Goal: Task Accomplishment & Management: Complete application form

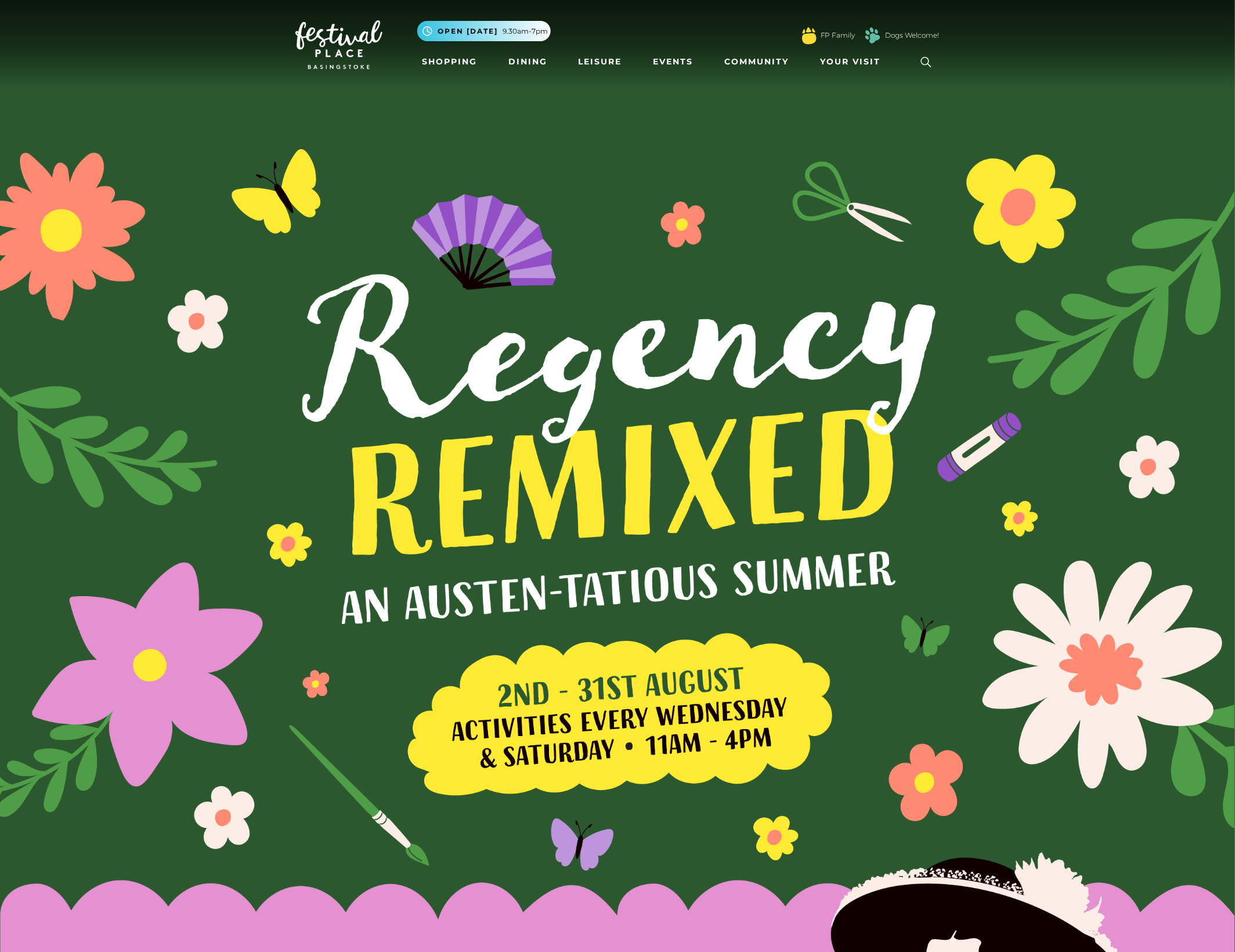
click at [930, 60] on icon at bounding box center [927, 62] width 17 height 17
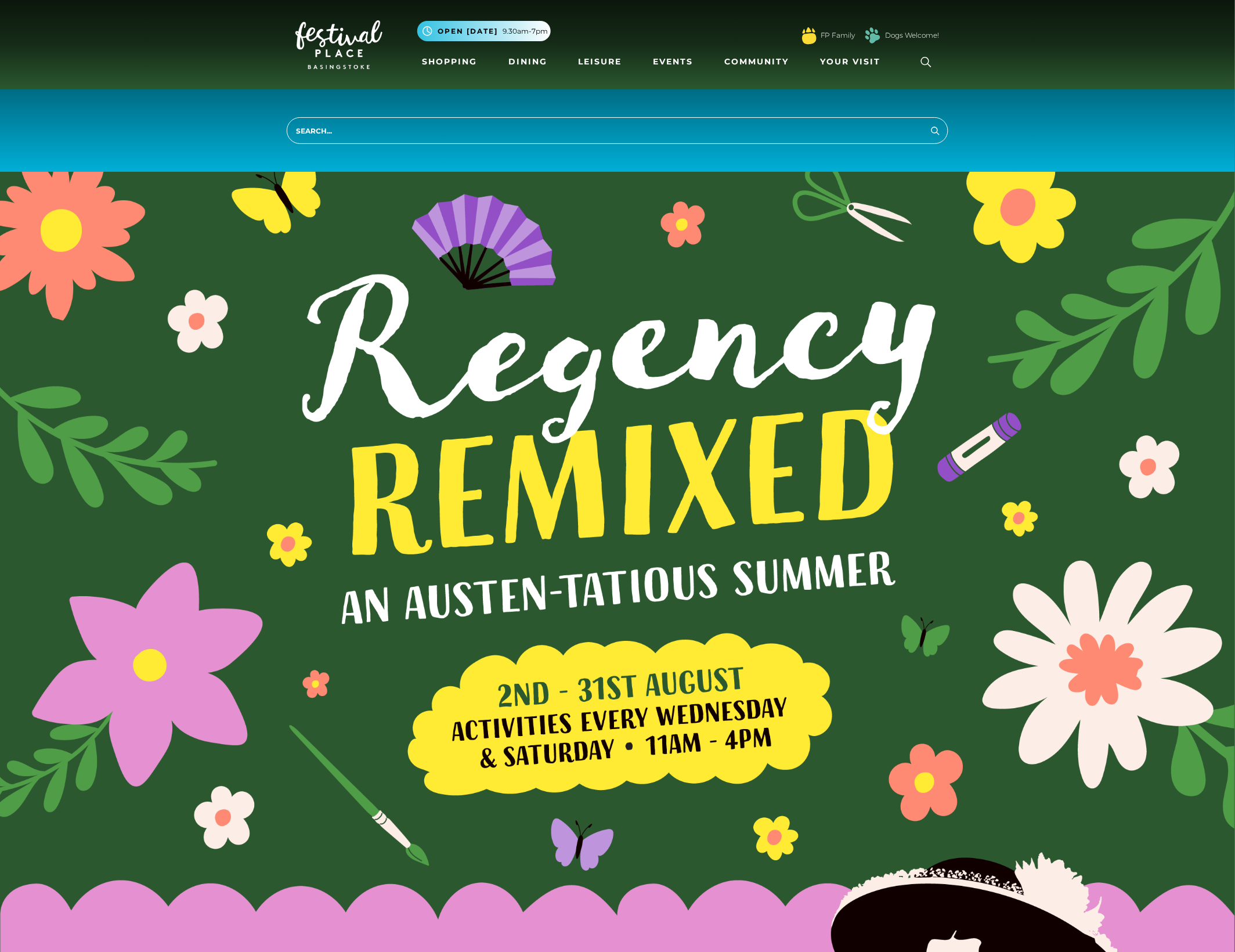
click at [475, 126] on input "search" at bounding box center [618, 131] width 662 height 27
type input "parking"
click at [929, 123] on button "Search" at bounding box center [935, 131] width 14 height 15
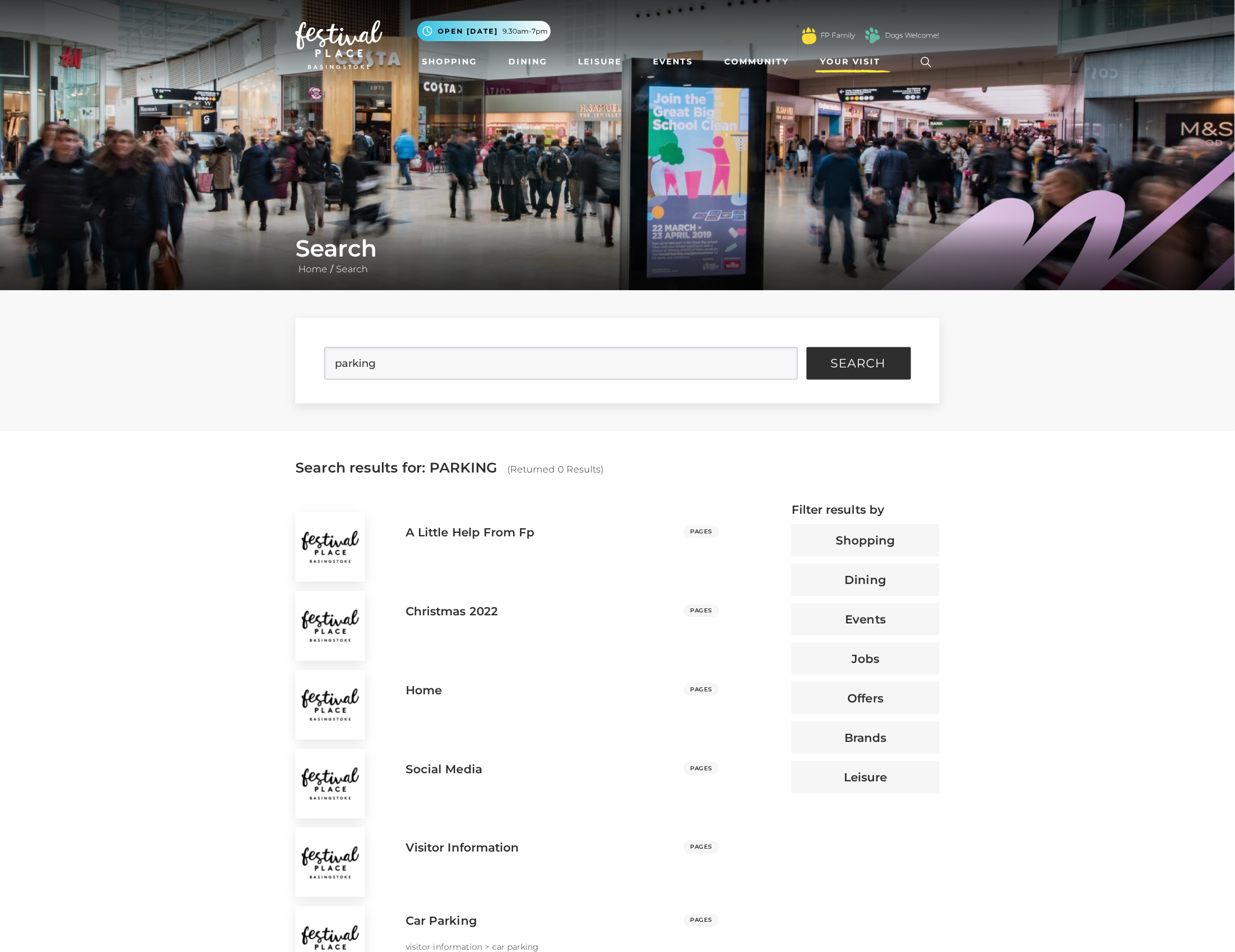
click at [856, 56] on span "Your Visit" at bounding box center [850, 62] width 60 height 12
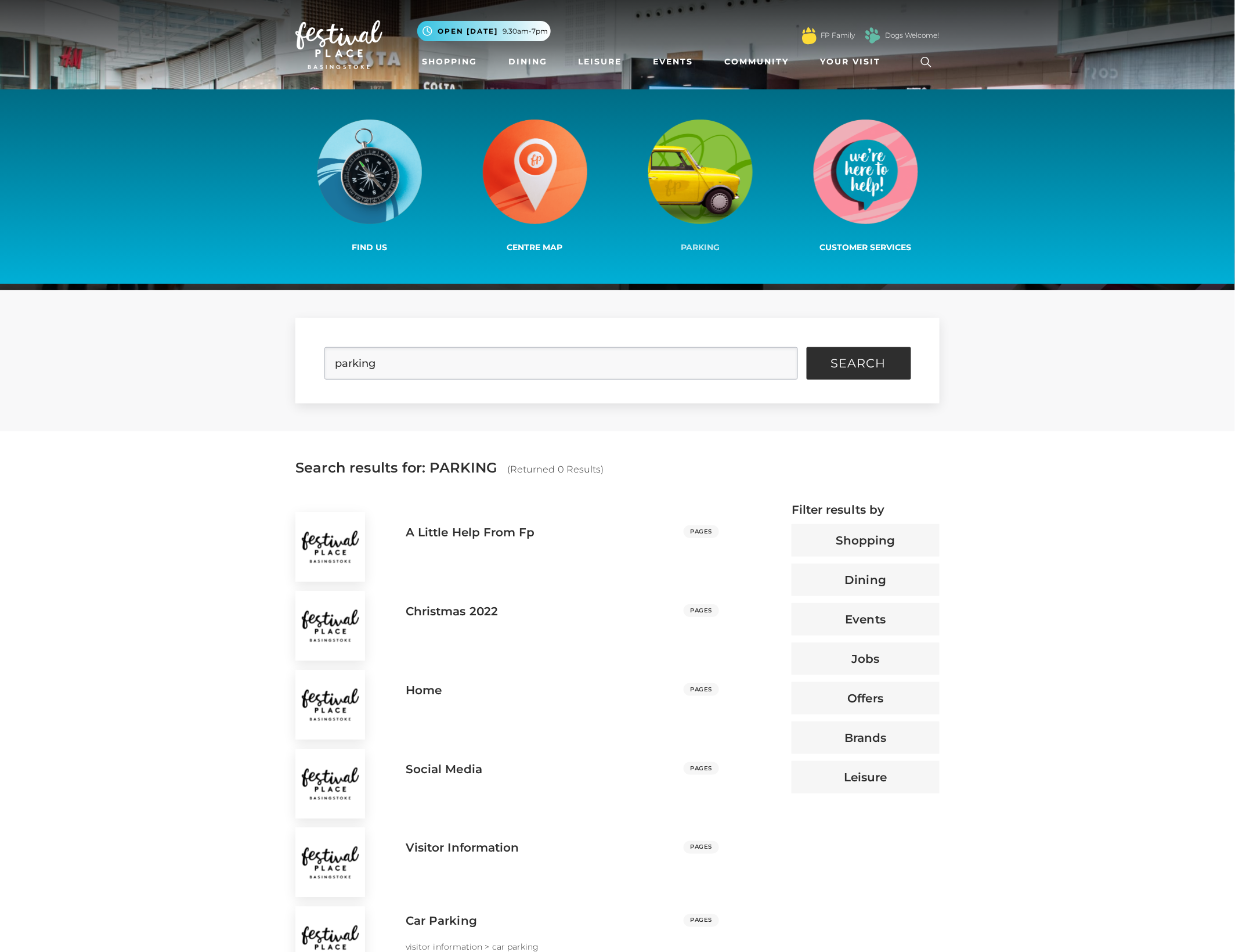
click at [692, 172] on img at bounding box center [701, 172] width 105 height 105
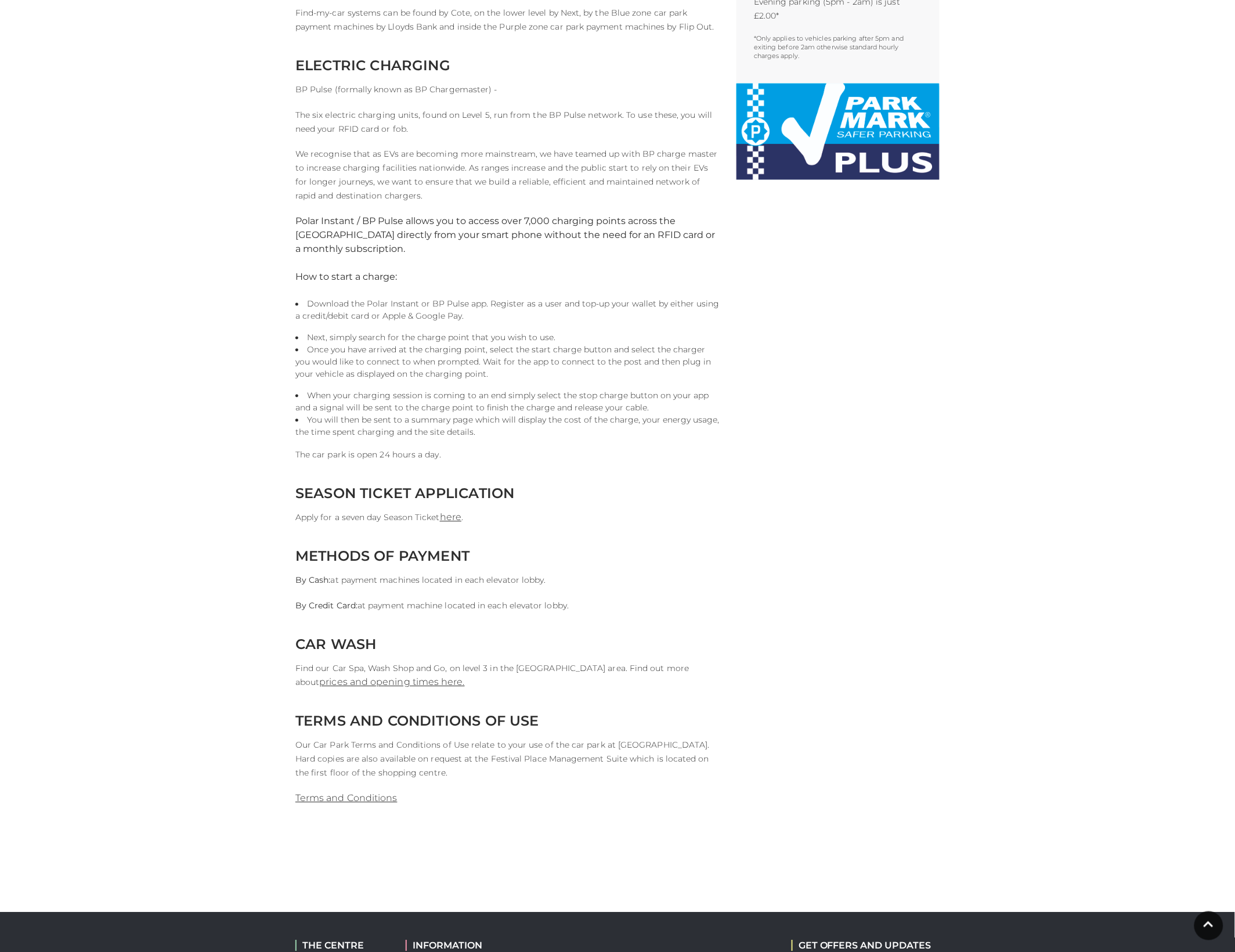
scroll to position [725, 0]
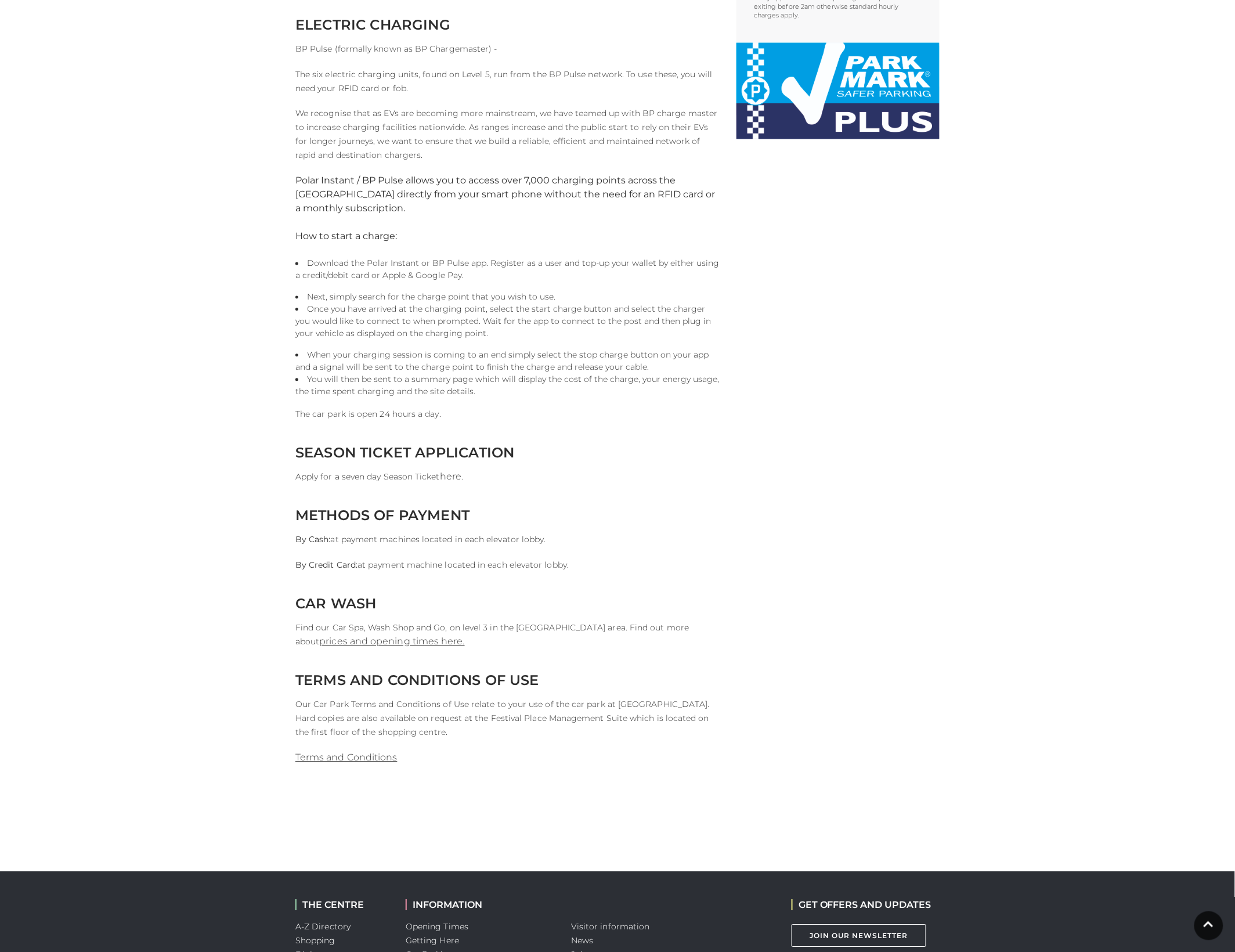
click at [451, 482] on link "here" at bounding box center [451, 477] width 21 height 11
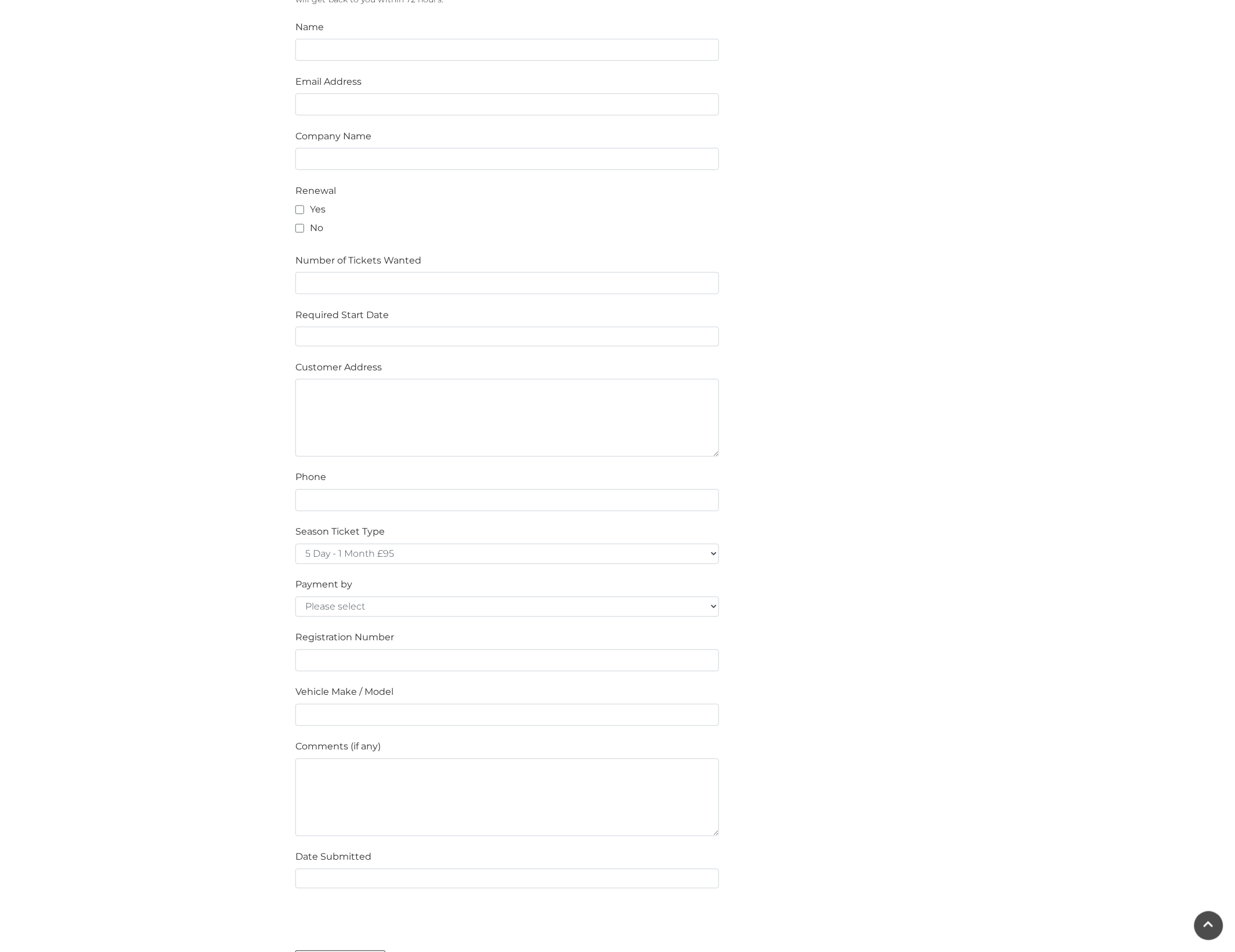
scroll to position [363, 0]
click at [713, 553] on select "5 Day - 1 Month £95 5 Day - 3 Months £270 (£90 a month standing order) 5 Day - …" at bounding box center [508, 555] width 424 height 20
click at [924, 567] on div "Please fill in the below form to apply for a Festival Place Parking Season Tick…" at bounding box center [618, 479] width 662 height 998
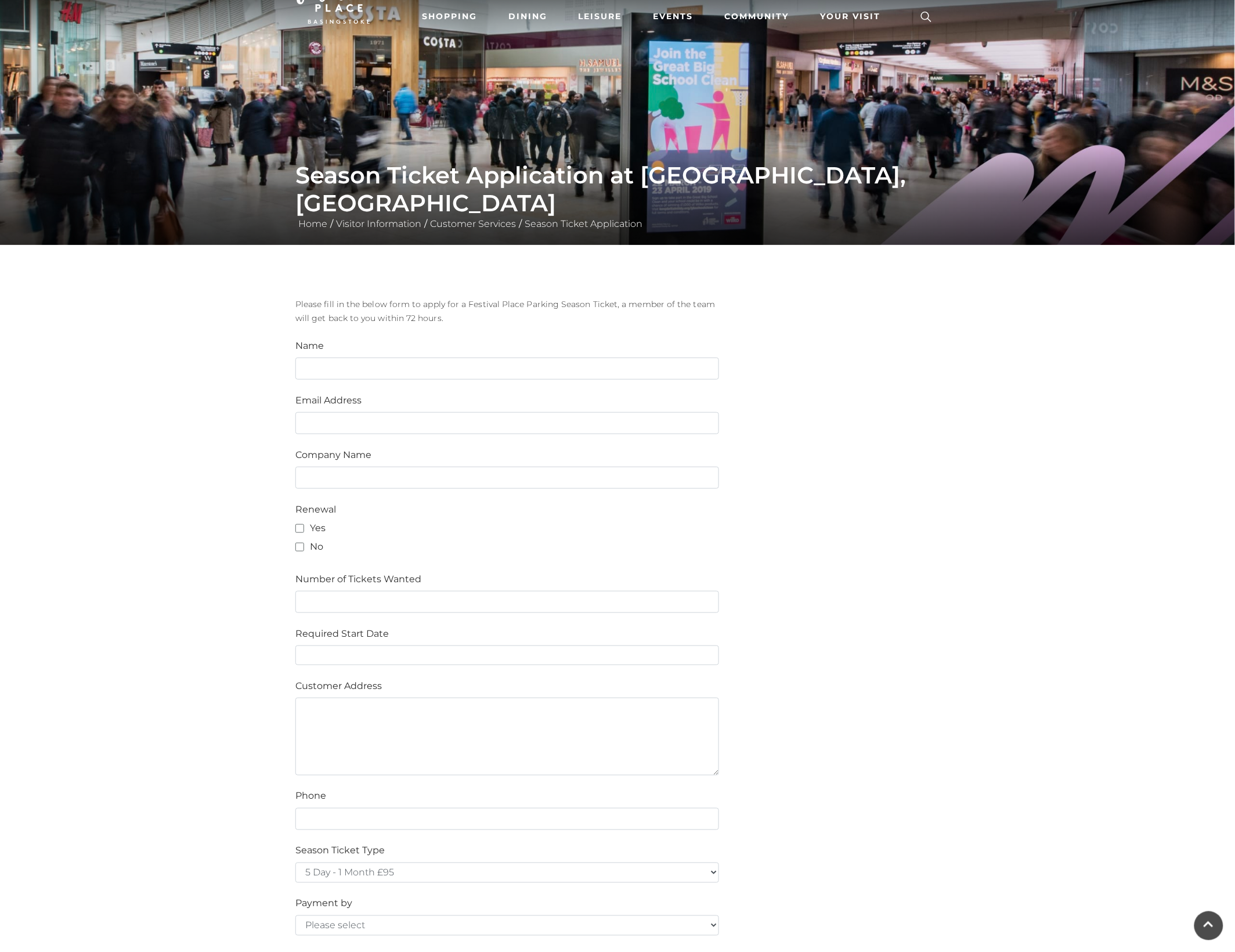
scroll to position [0, 0]
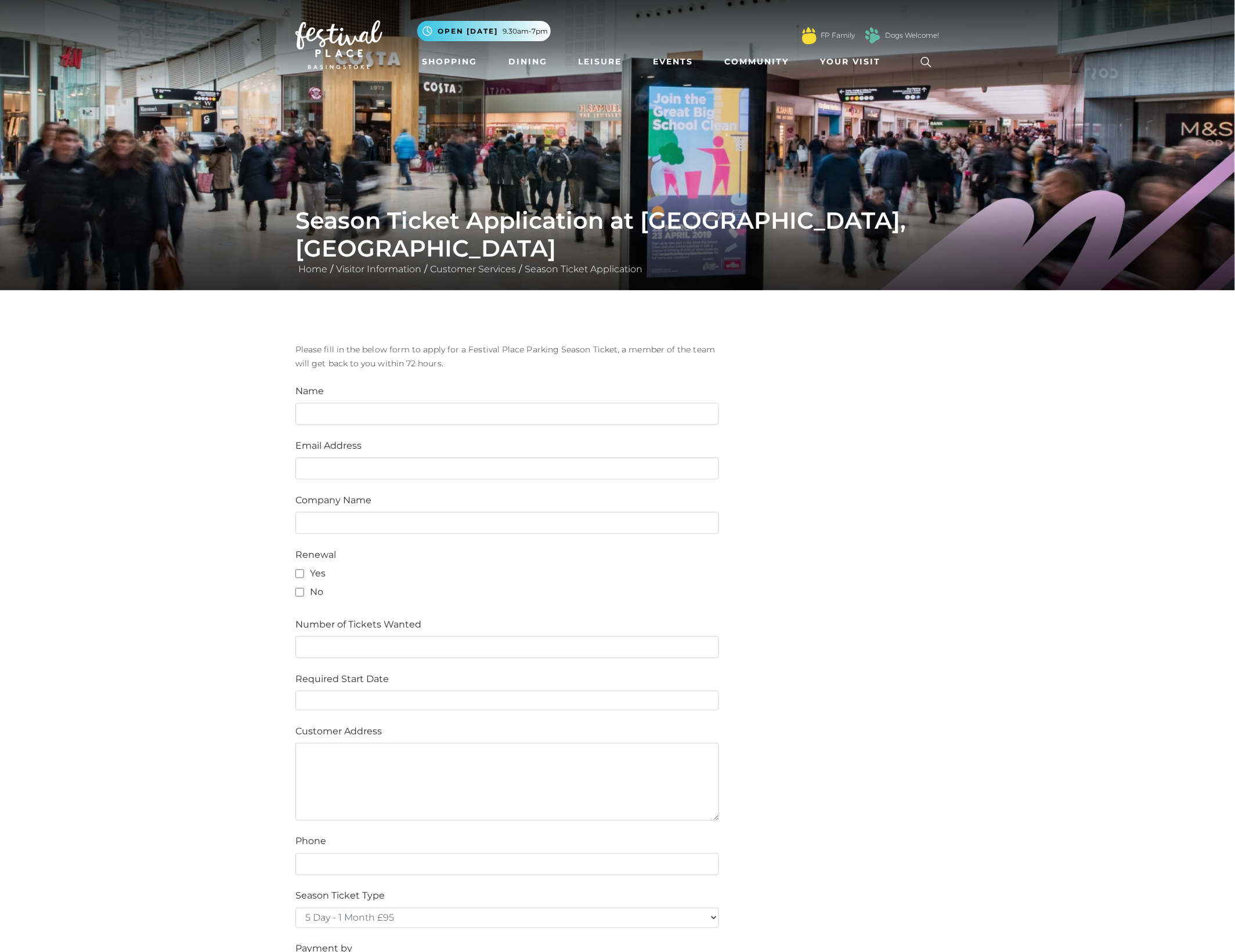
click at [343, 46] on img at bounding box center [339, 44] width 87 height 49
